Goal: Task Accomplishment & Management: Use online tool/utility

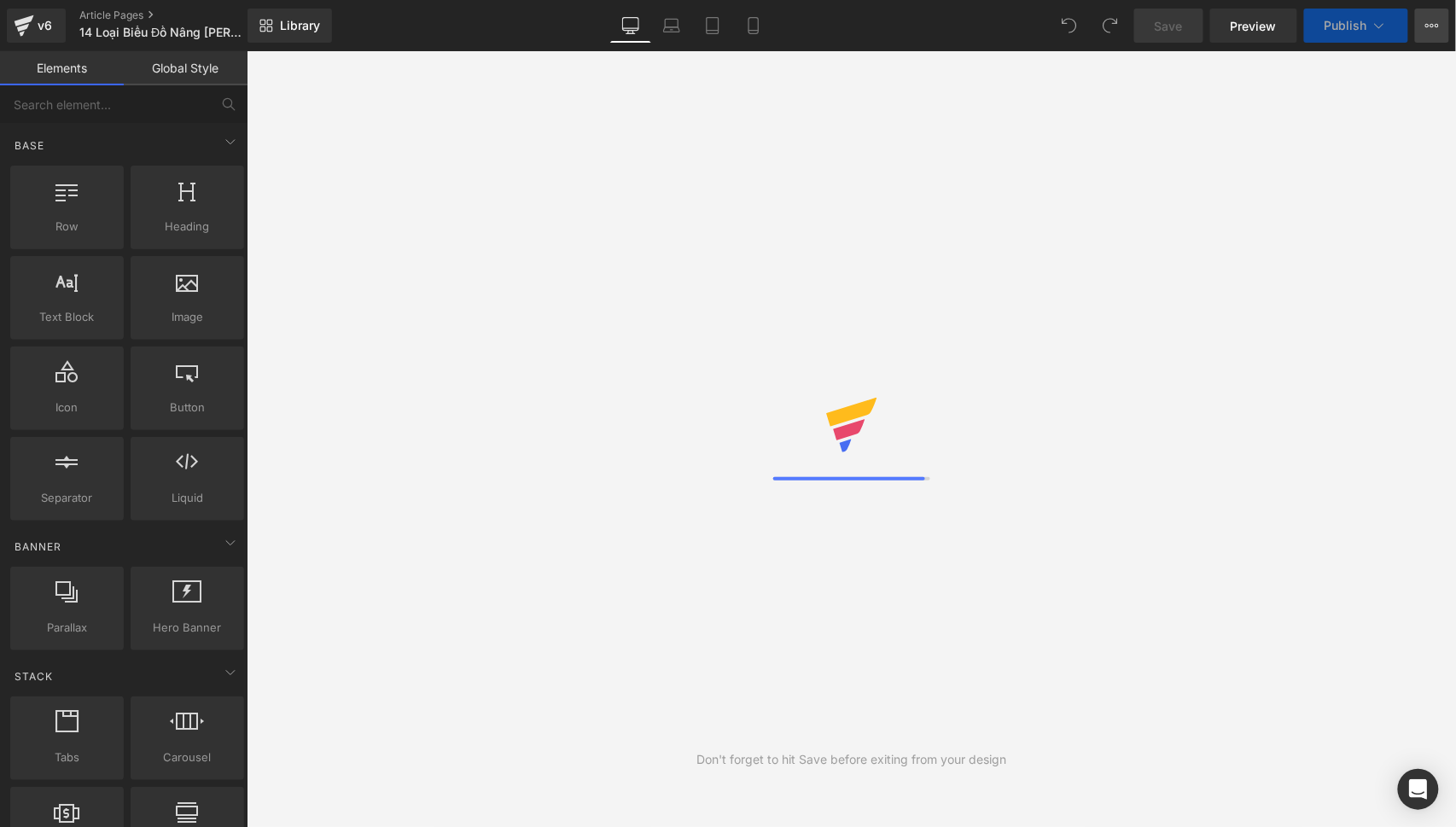
click at [1430, 27] on icon at bounding box center [1433, 26] width 14 height 14
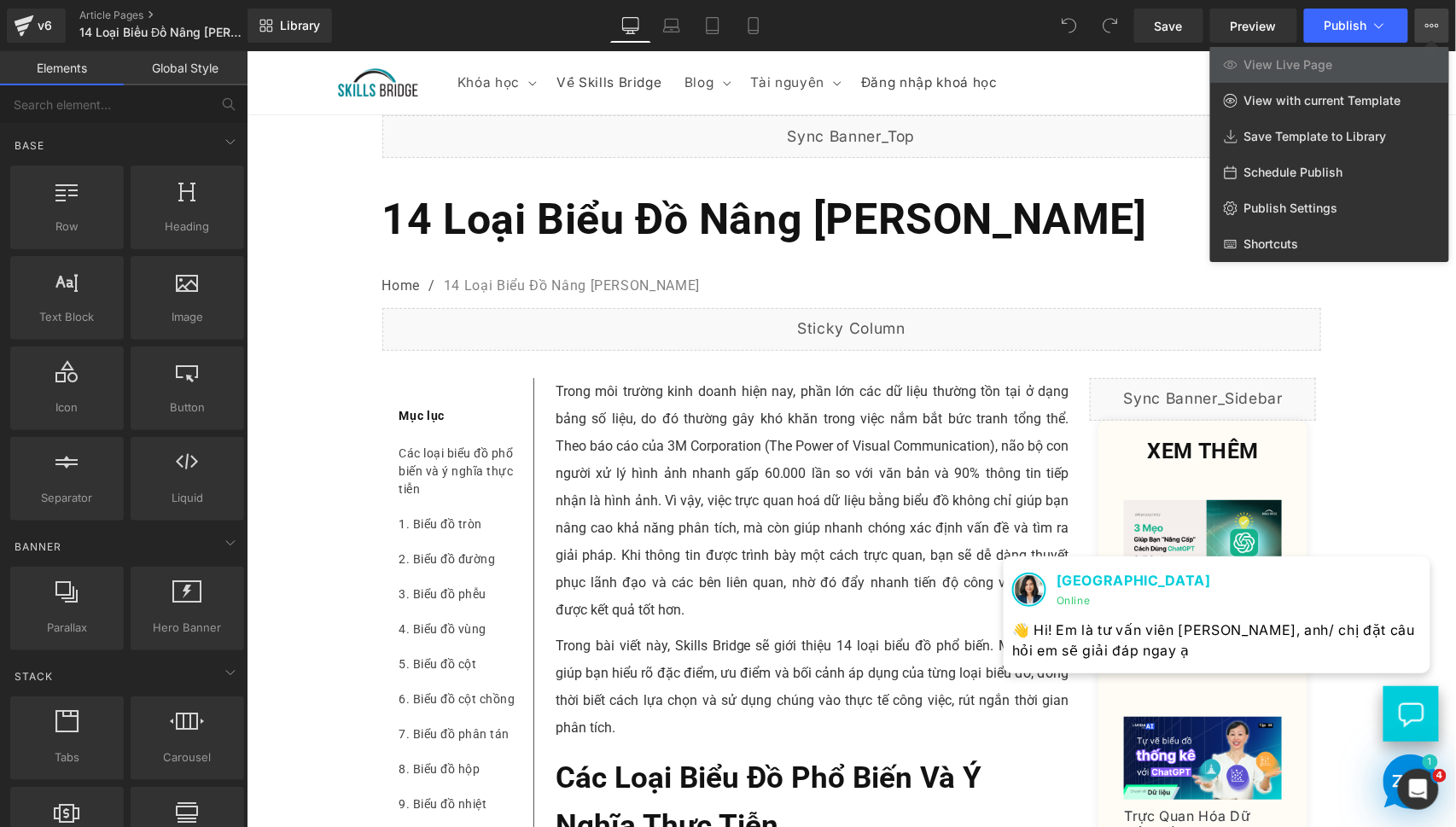
click at [1085, 475] on div at bounding box center [851, 439] width 1209 height 776
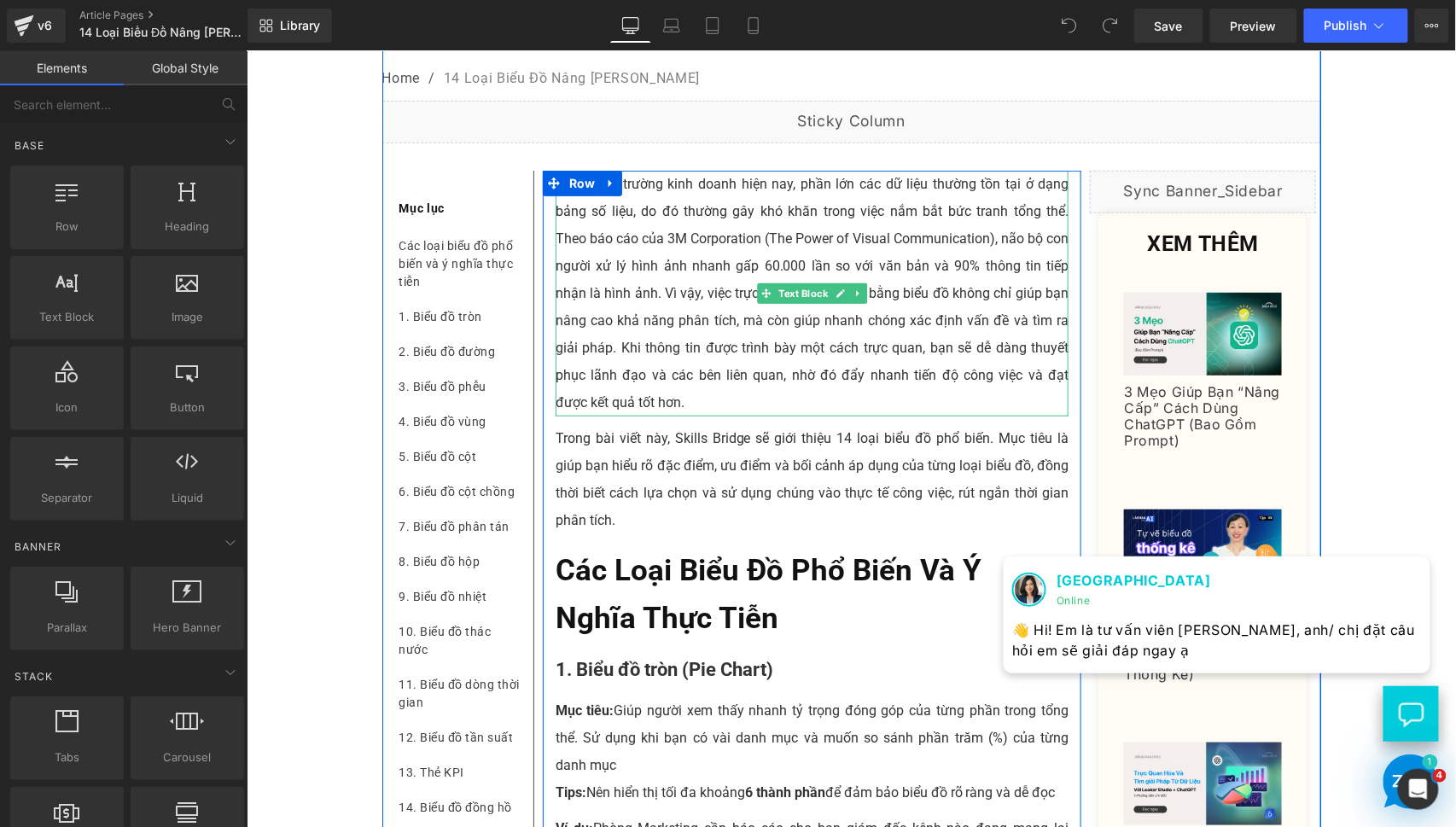
scroll to position [209, 0]
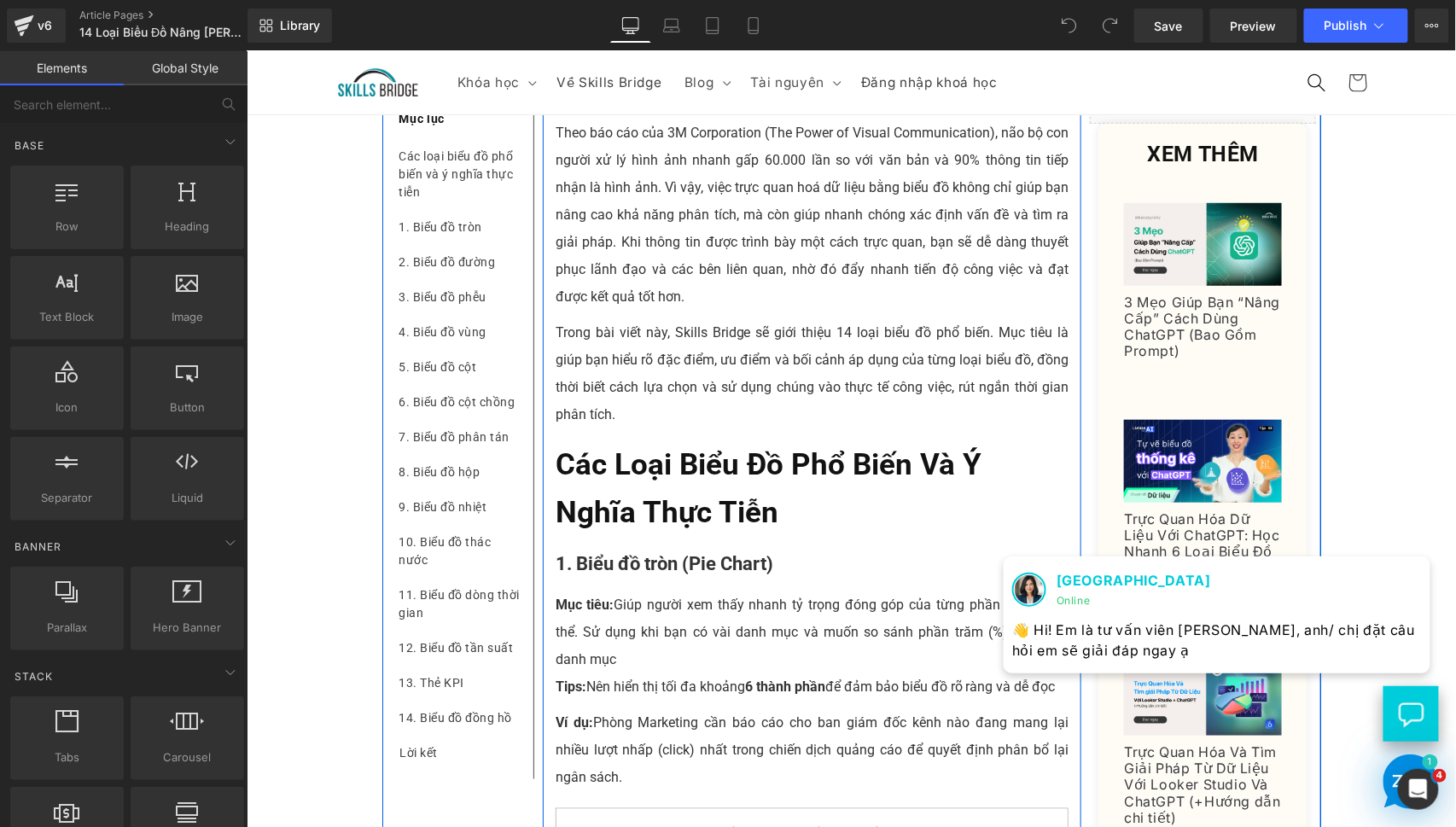
scroll to position [0, 0]
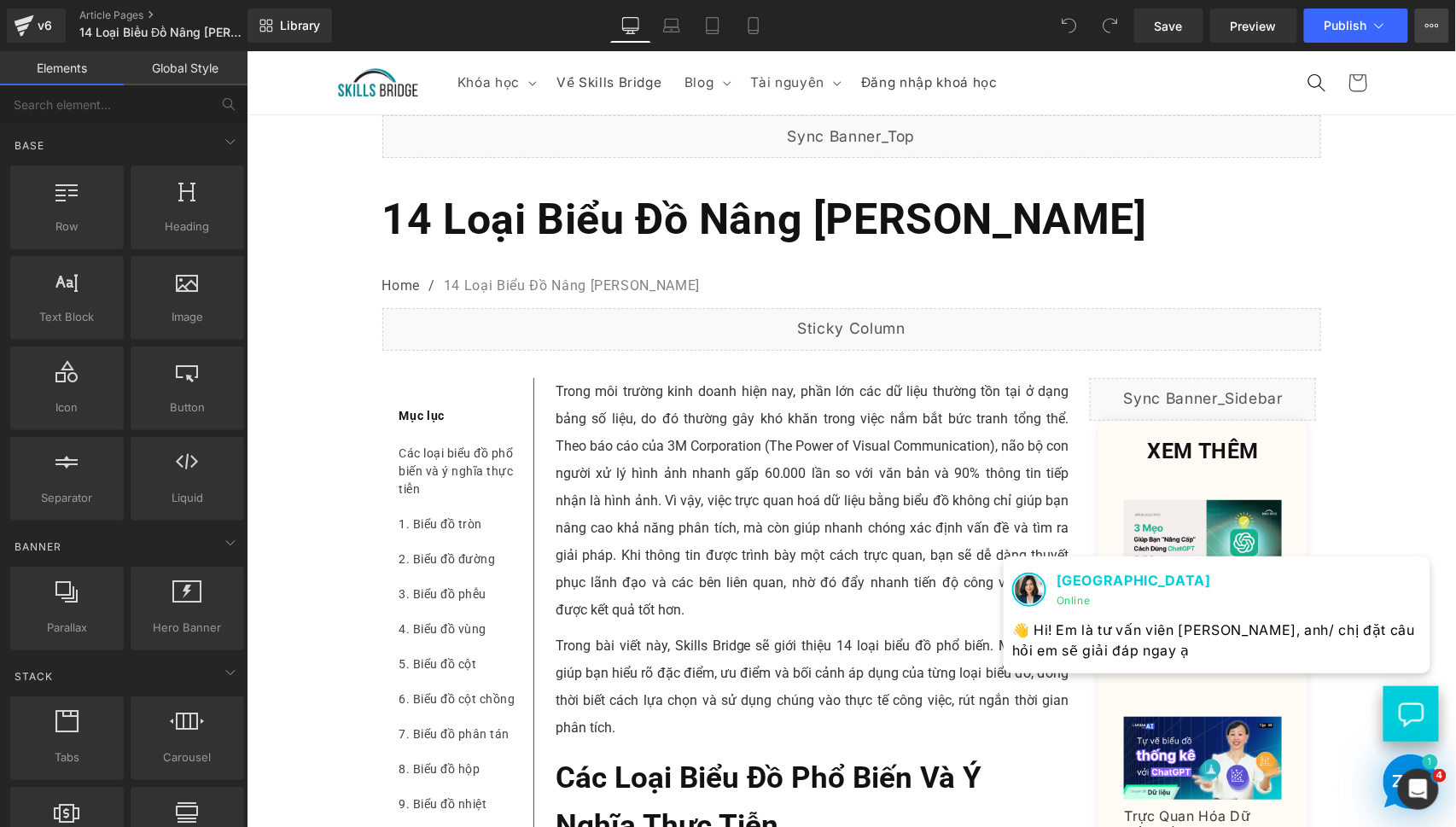
click at [1421, 35] on button "View Live Page View with current Template Save Template to Library Schedule Pub…" at bounding box center [1432, 25] width 34 height 34
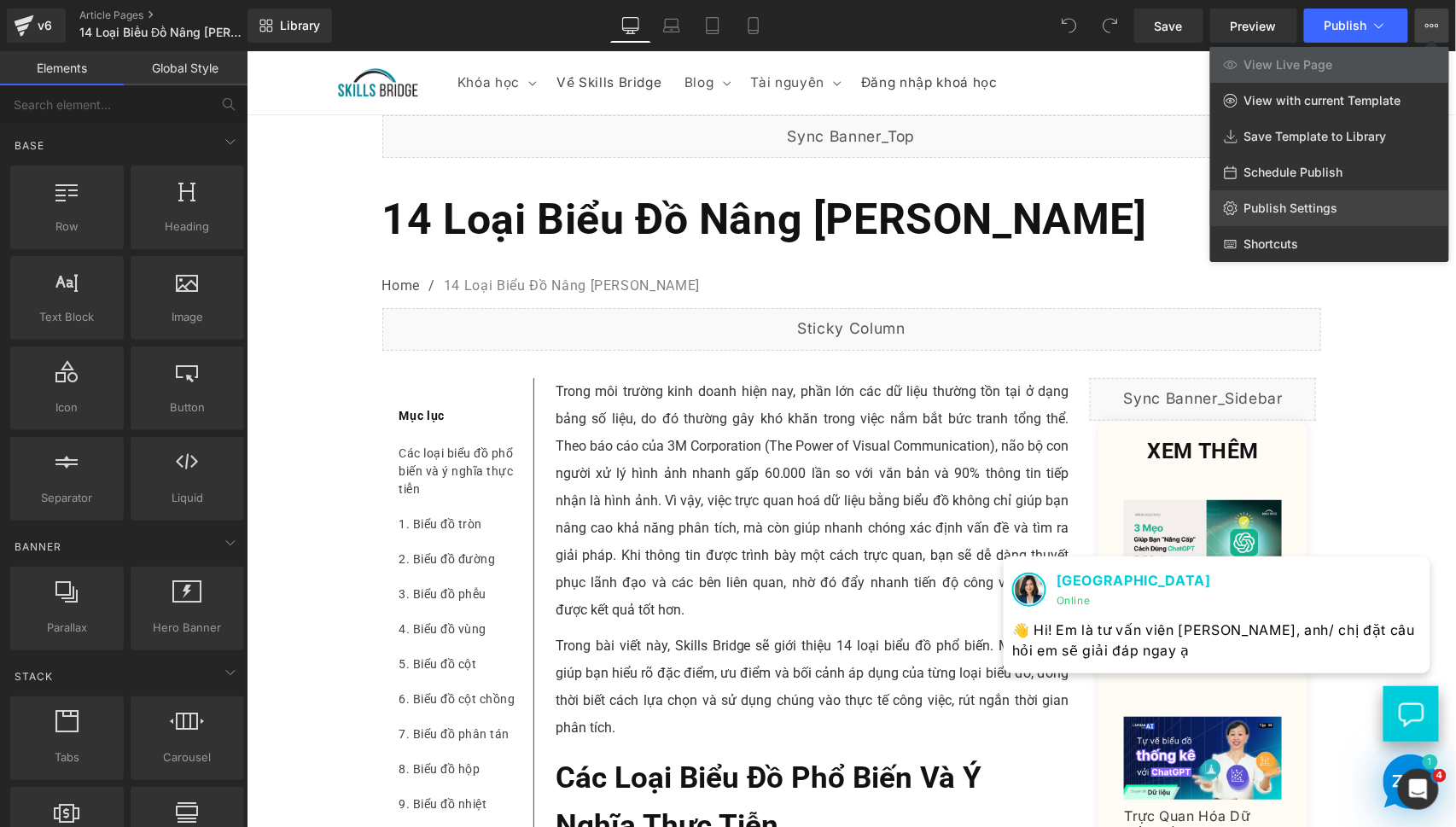
click at [1318, 201] on span "Publish Settings" at bounding box center [1291, 208] width 94 height 16
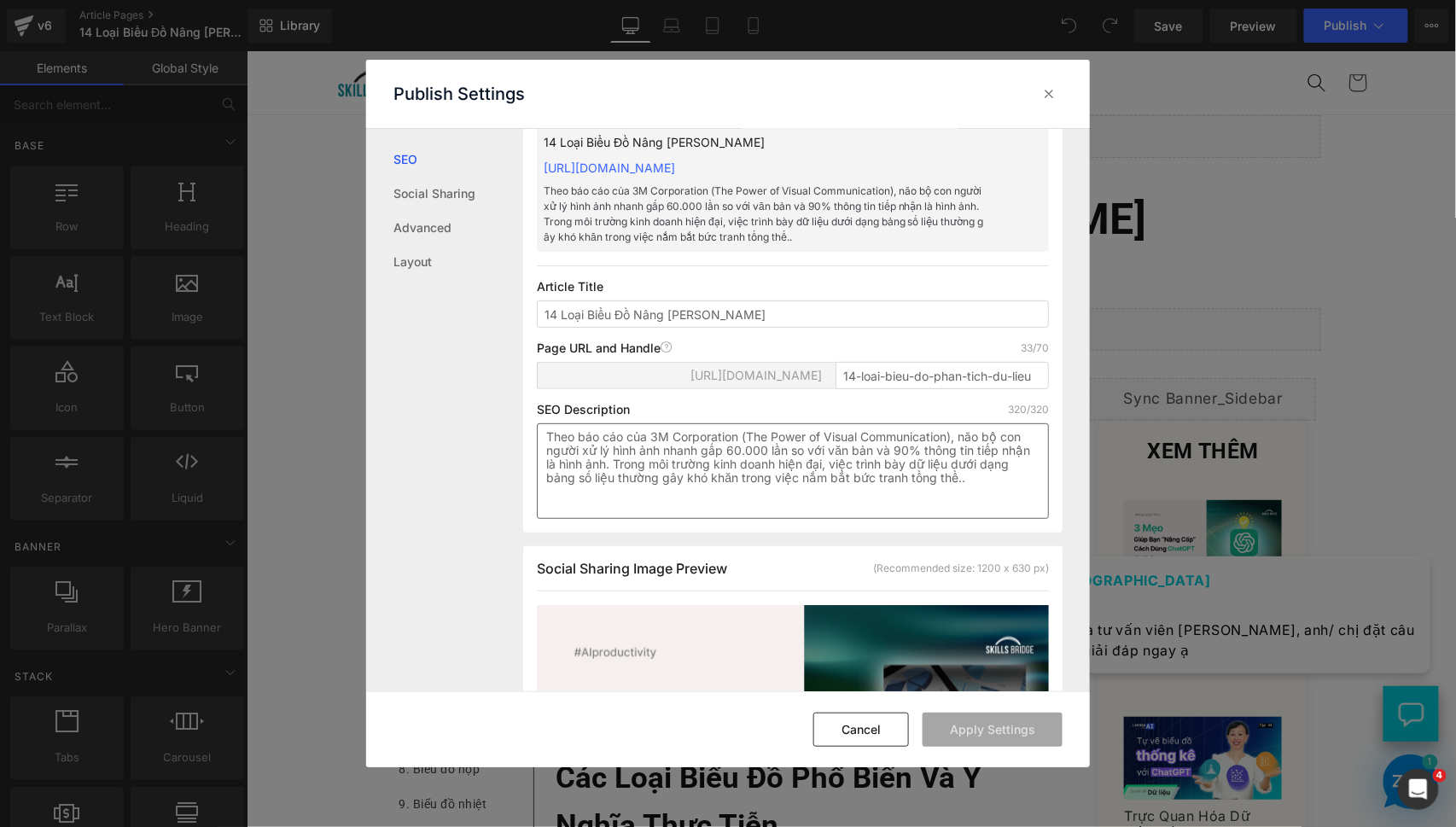
scroll to position [89, 0]
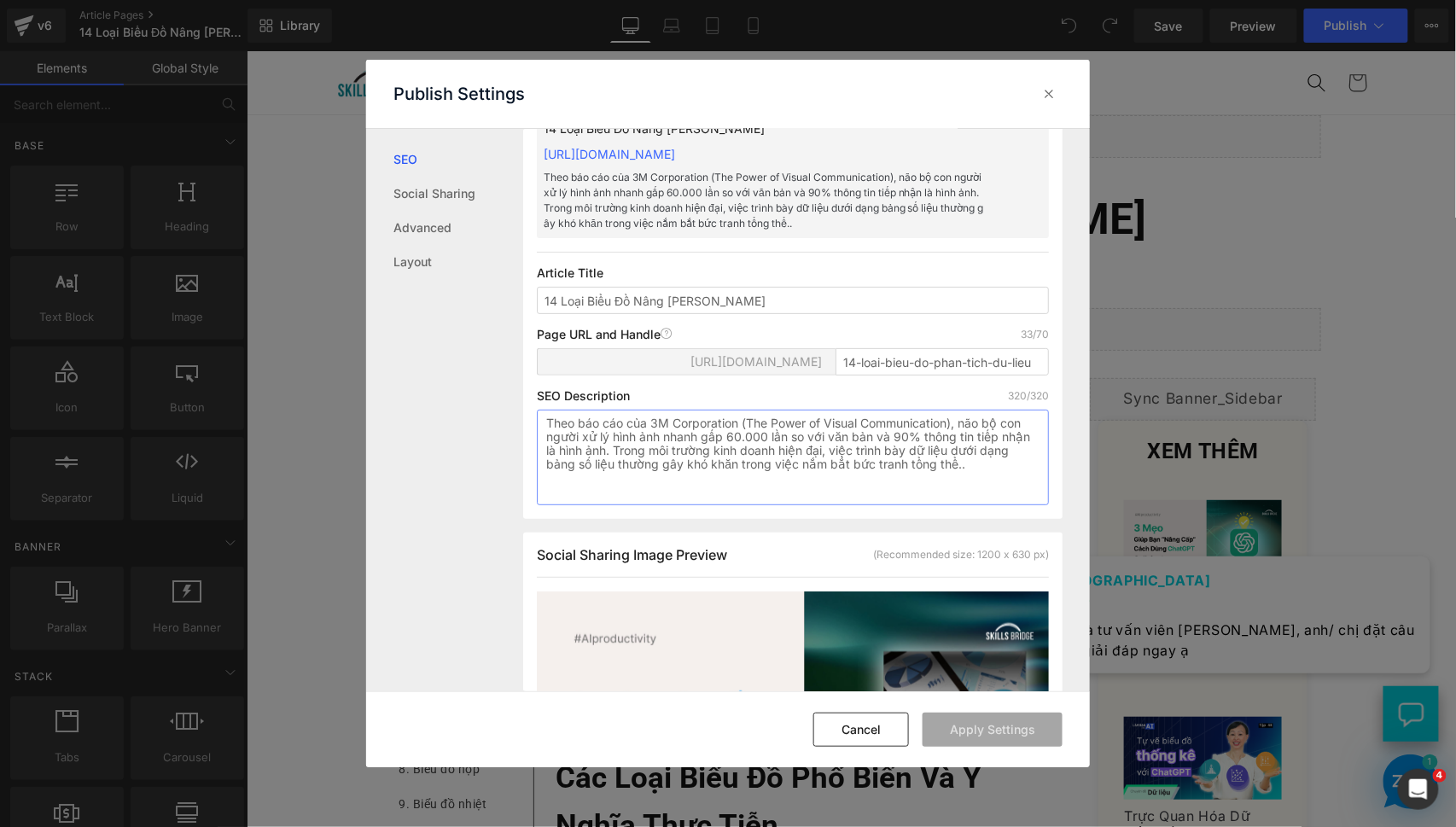
click at [984, 484] on textarea "Theo báo cáo của 3M Corporation (The Power of Visual Communication), não bộ con…" at bounding box center [793, 458] width 512 height 95
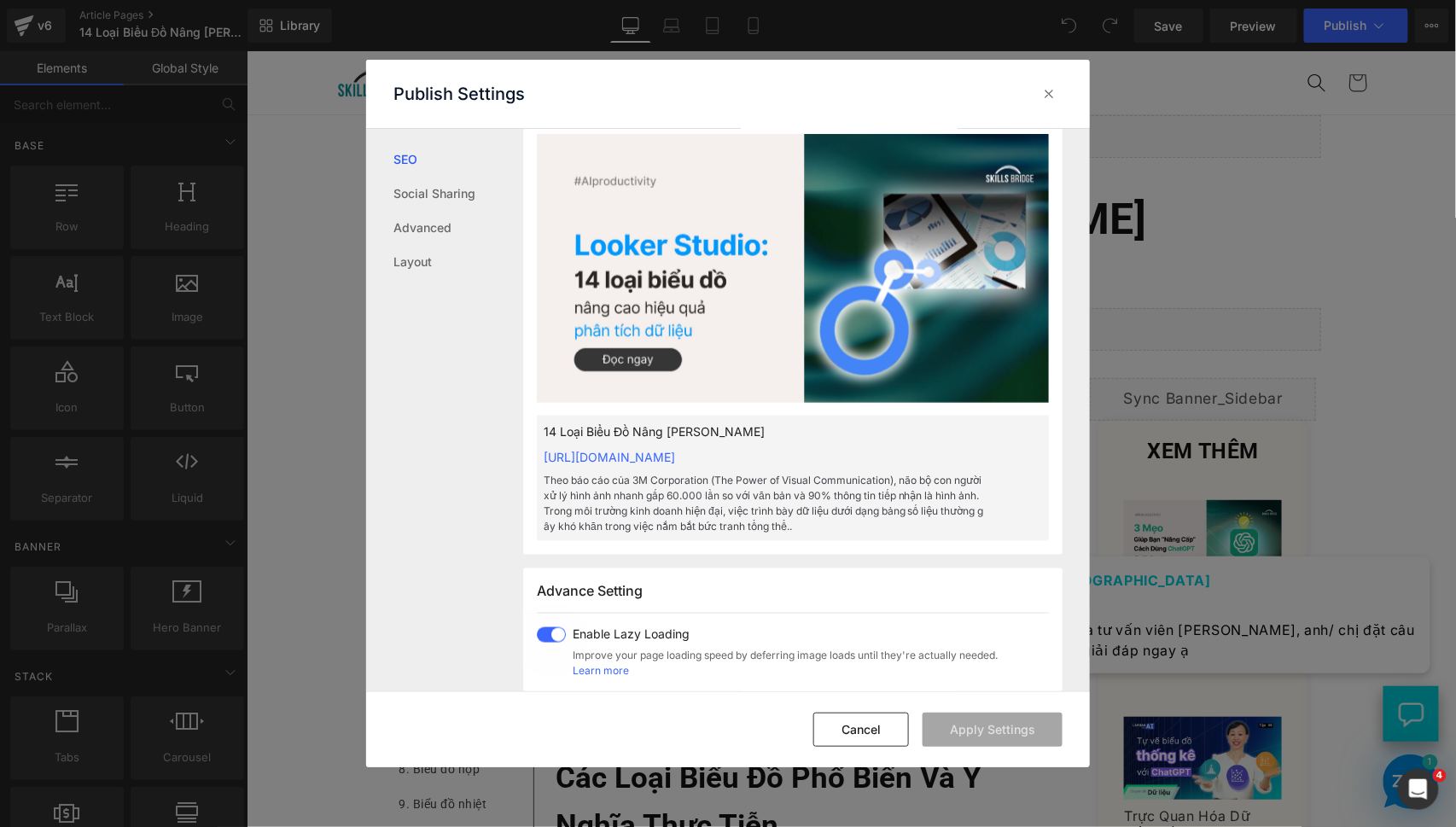
scroll to position [249, 0]
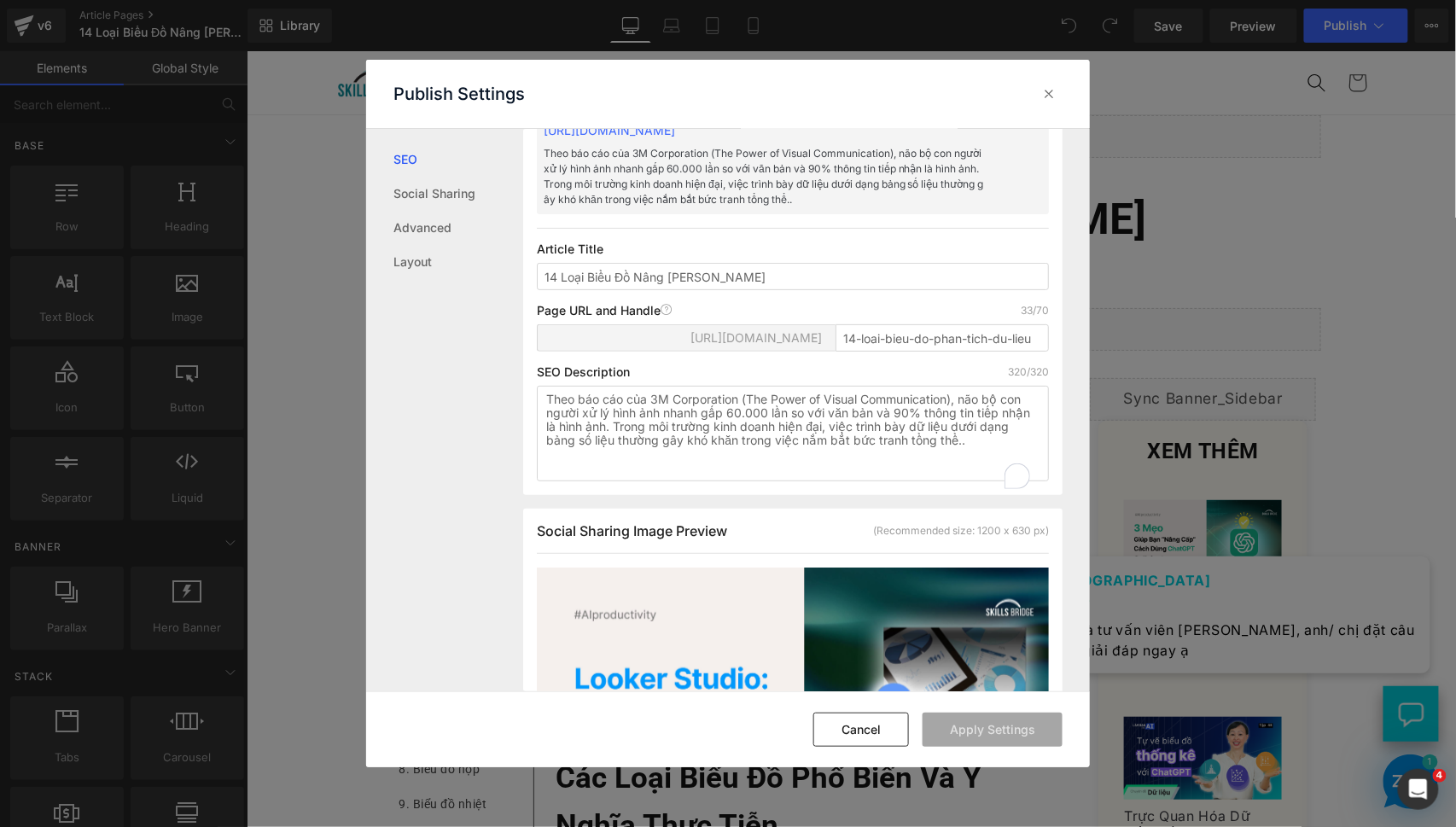
click at [789, 345] on span "[URL][DOMAIN_NAME]" at bounding box center [756, 338] width 131 height 14
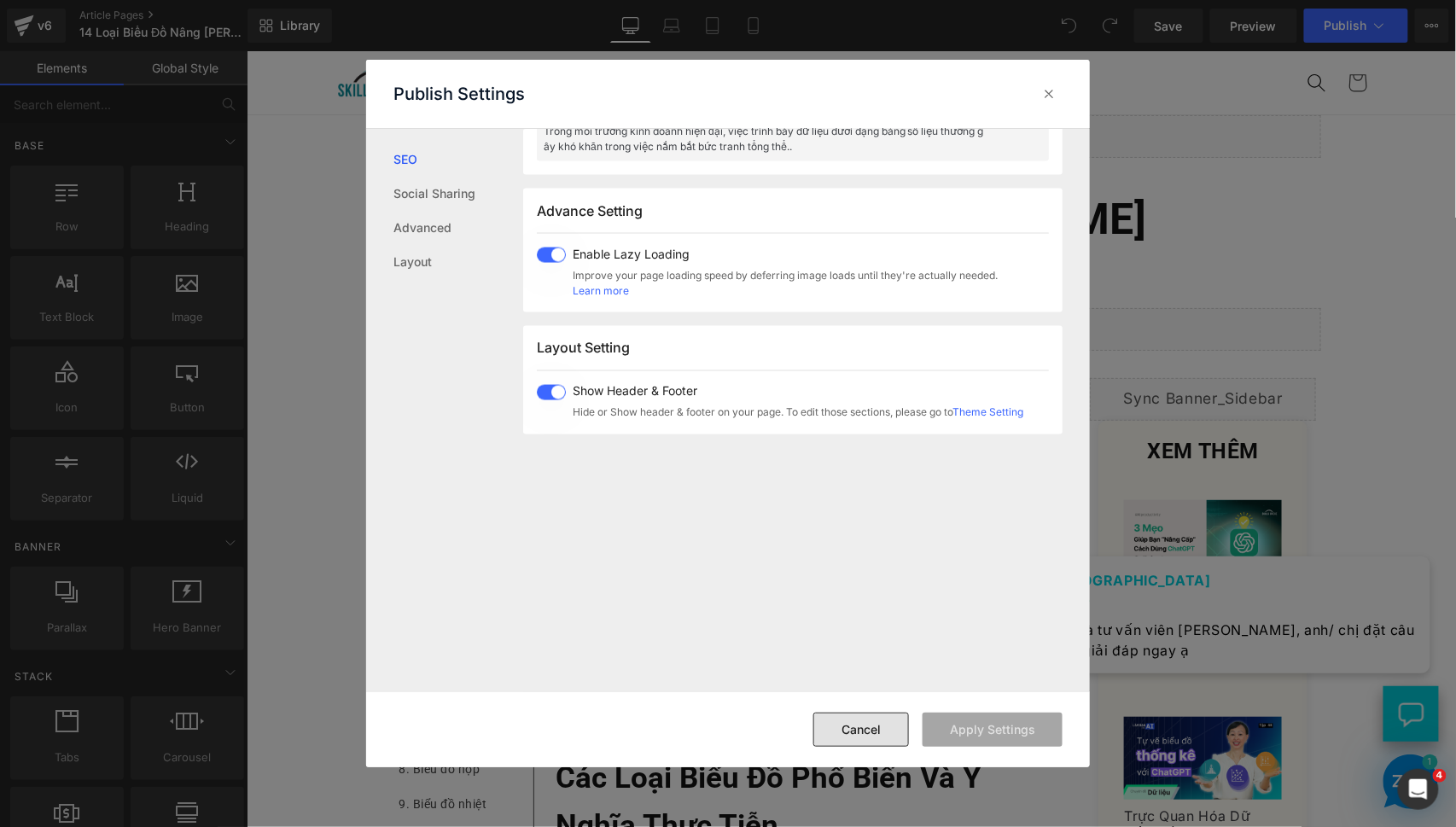
click at [837, 721] on button "Cancel" at bounding box center [861, 729] width 95 height 34
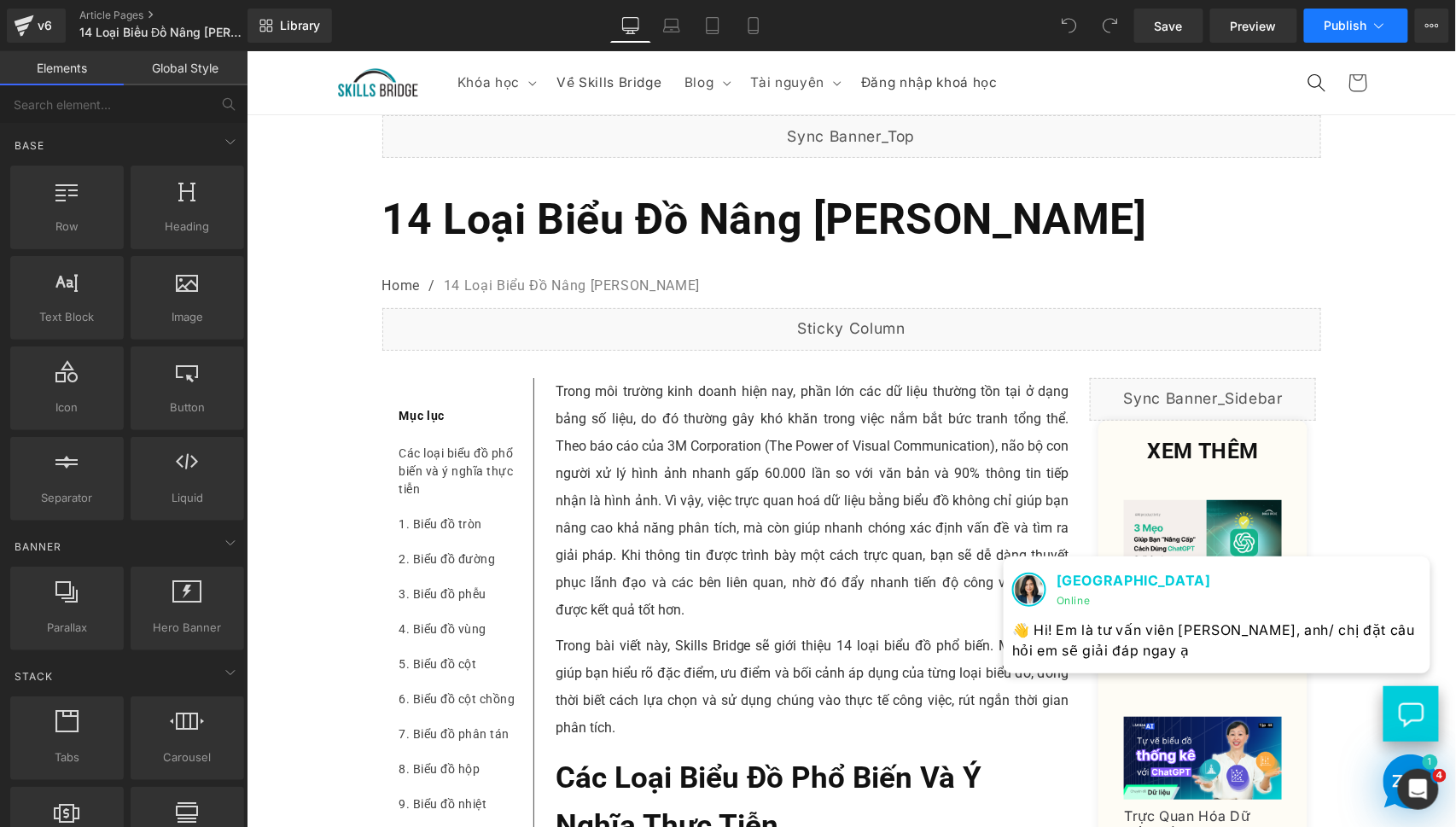
click at [1350, 27] on span "Publish" at bounding box center [1345, 26] width 42 height 14
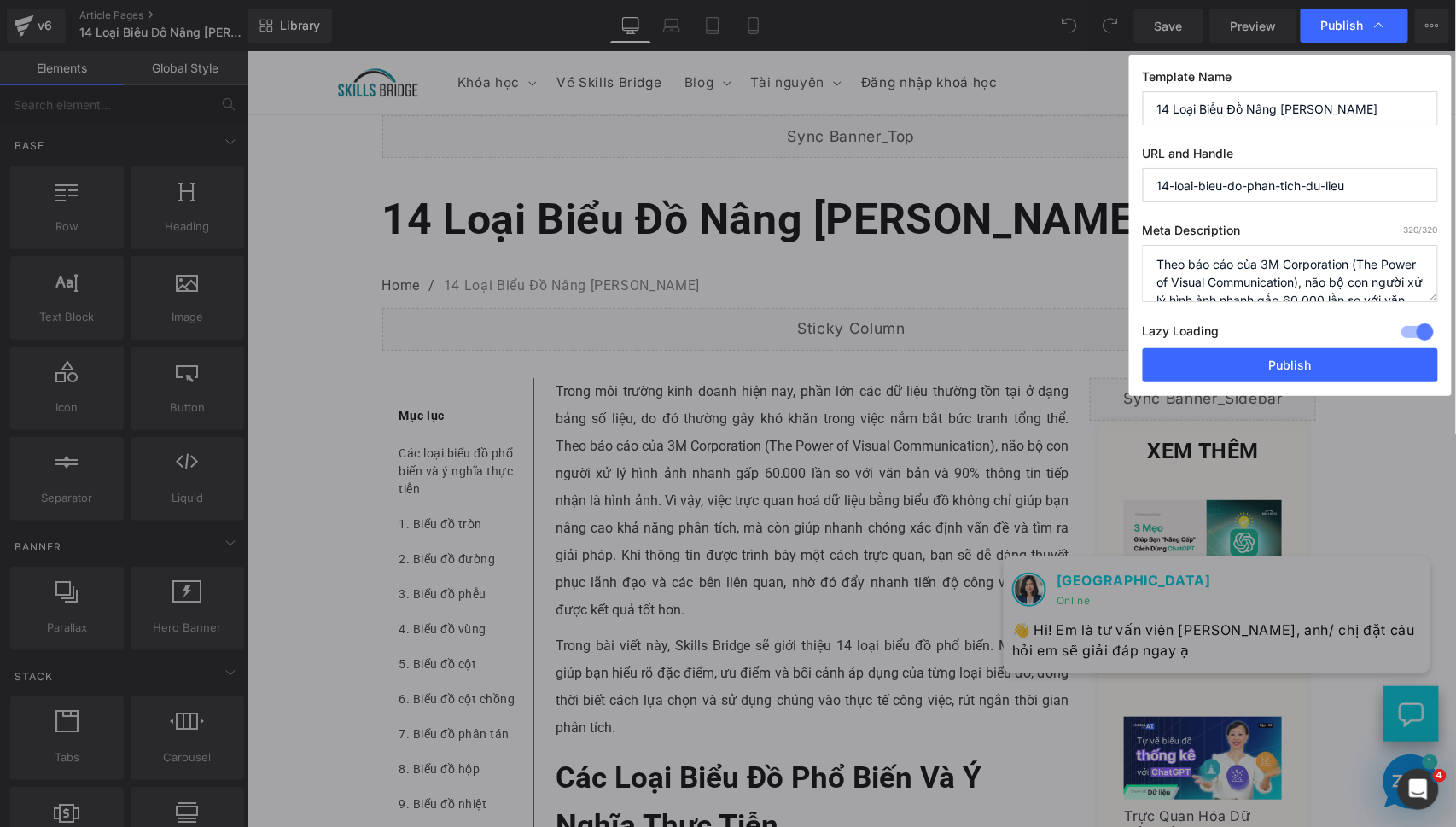
scroll to position [107, 0]
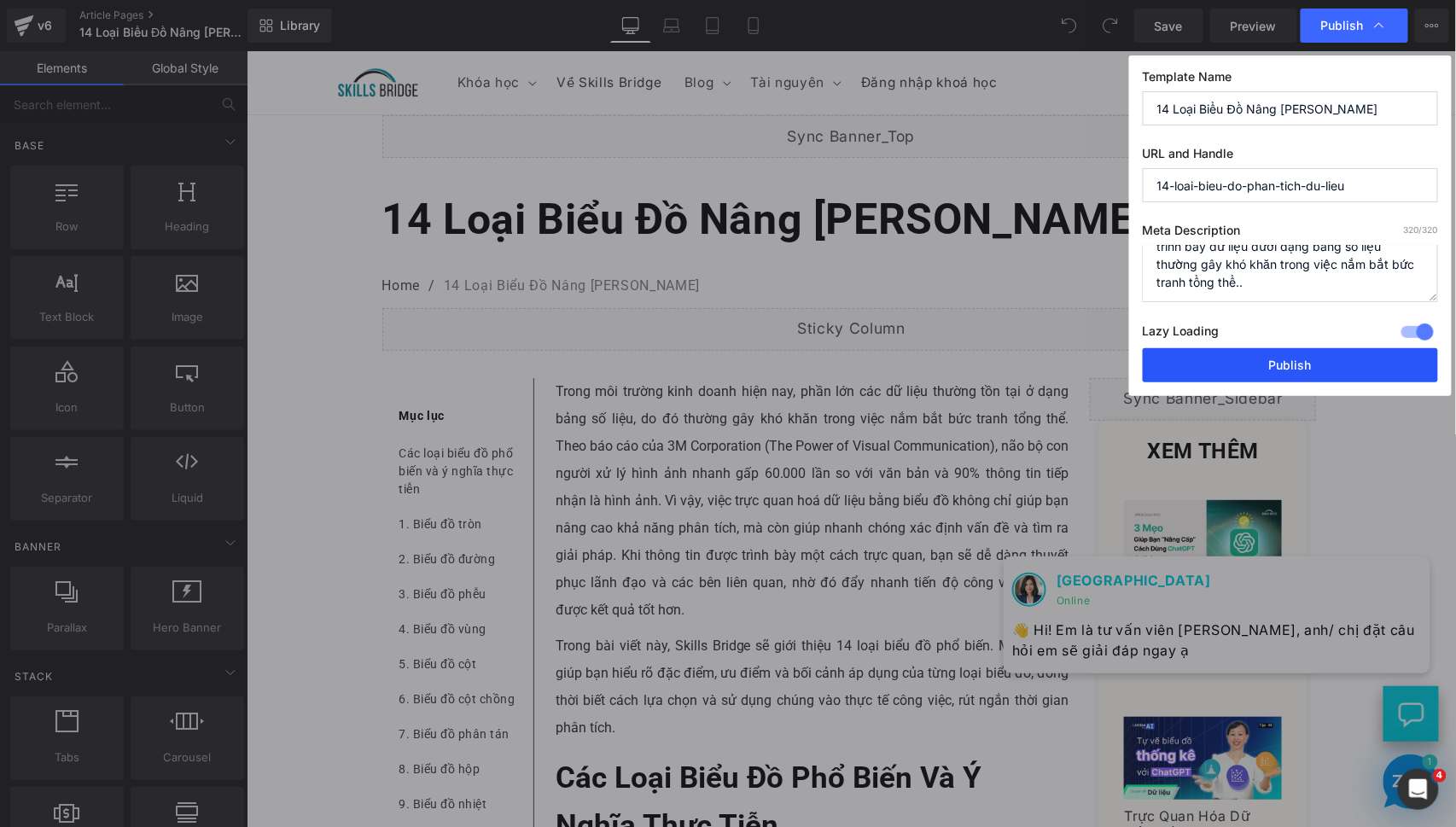
click at [1284, 365] on button "Publish" at bounding box center [1290, 365] width 295 height 34
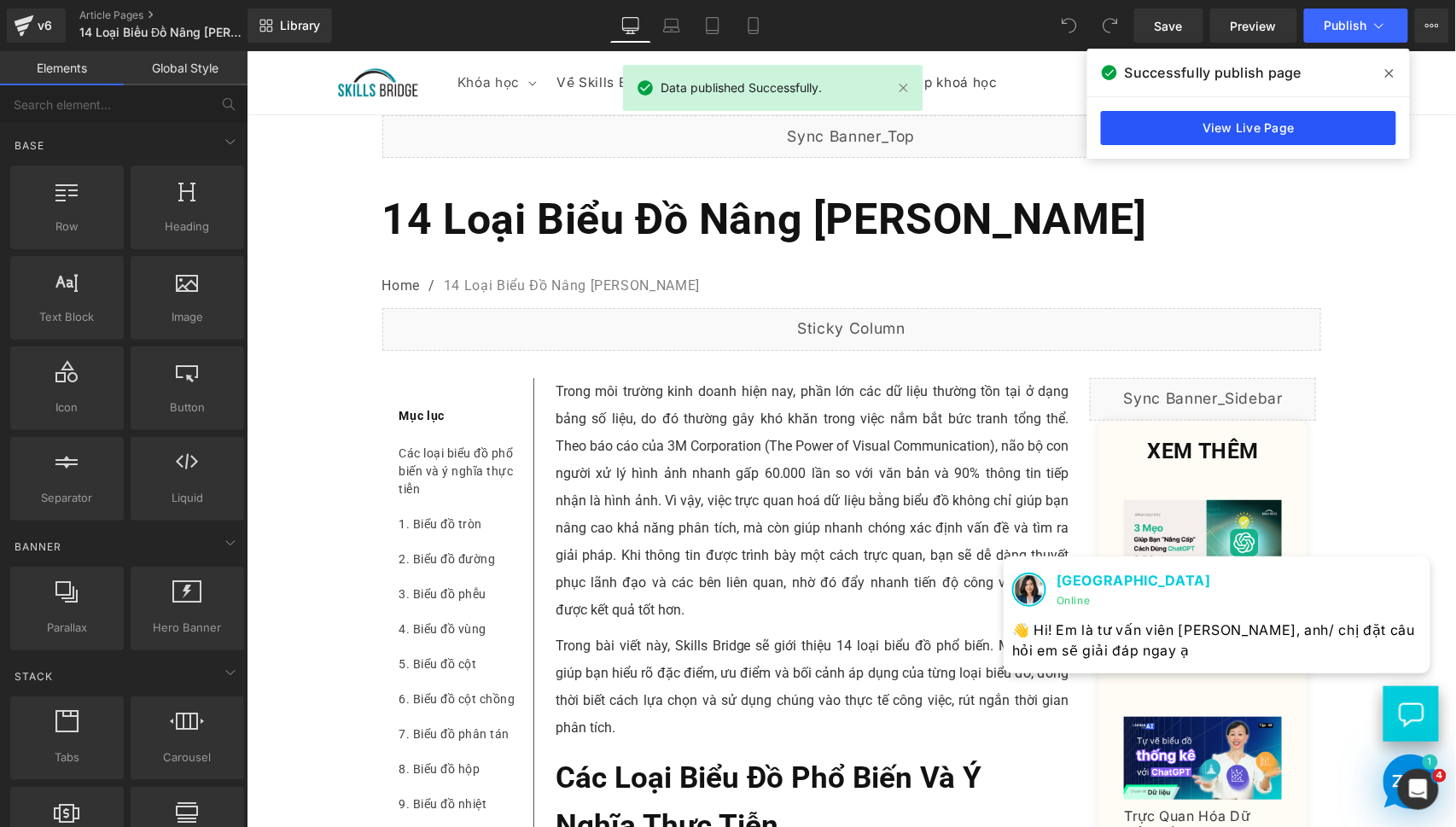
click at [1338, 125] on link "View Live Page" at bounding box center [1248, 127] width 295 height 34
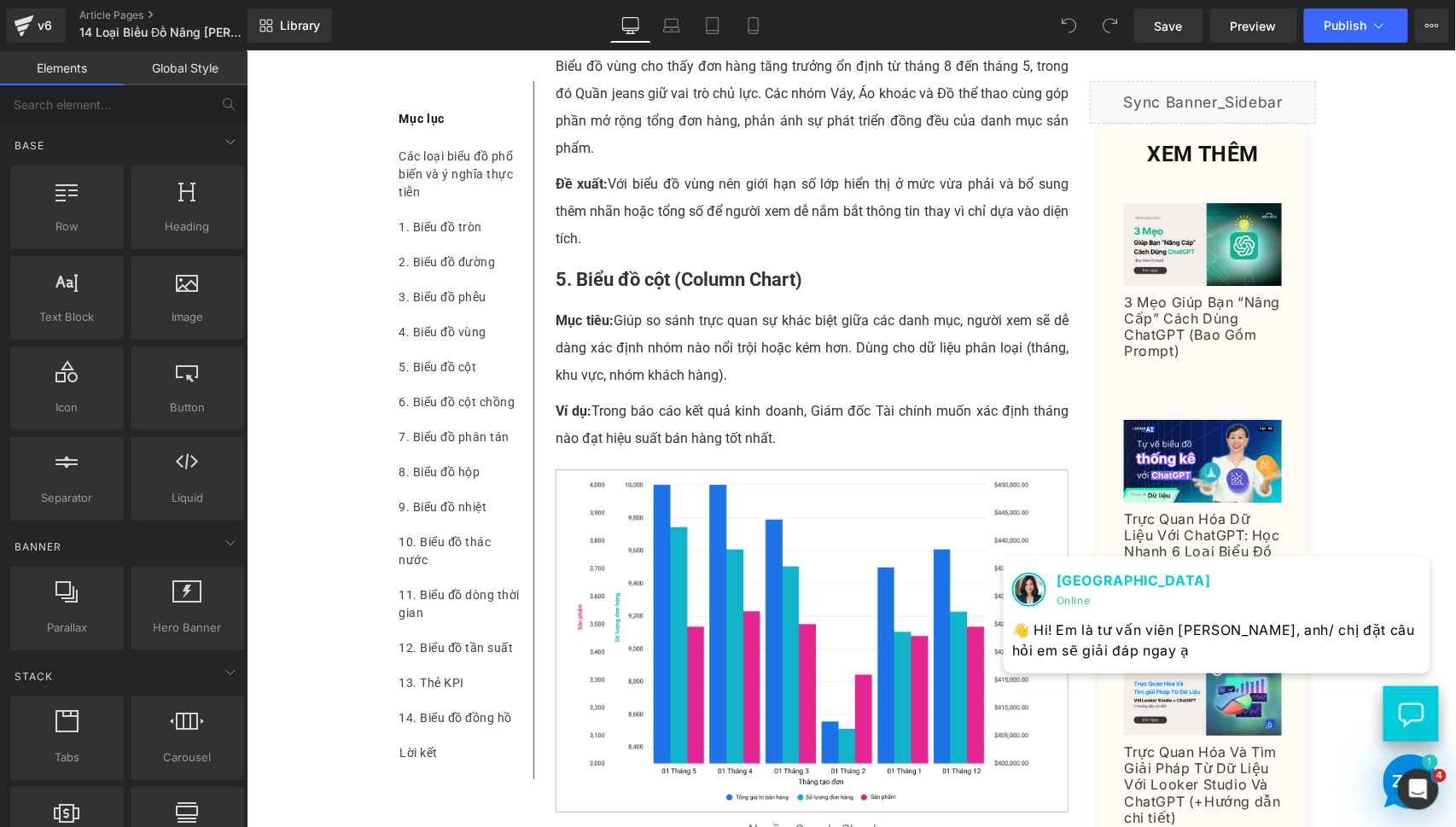
scroll to position [4123, 0]
